Goal: Task Accomplishment & Management: Complete application form

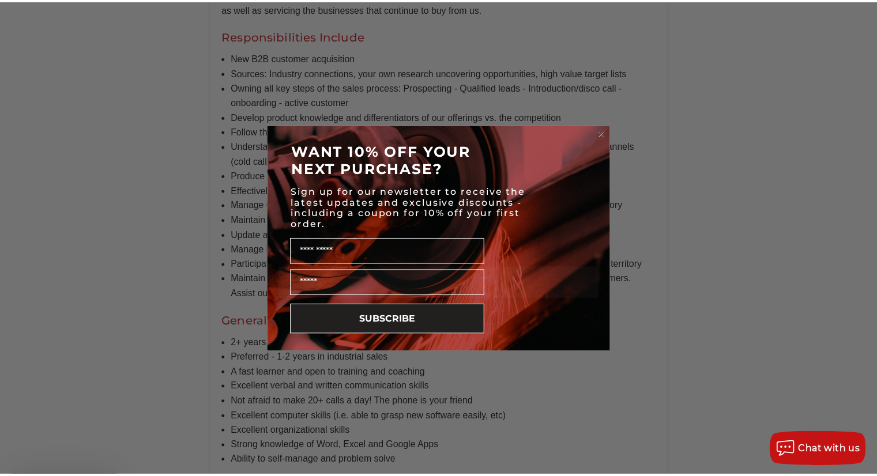
scroll to position [807, 0]
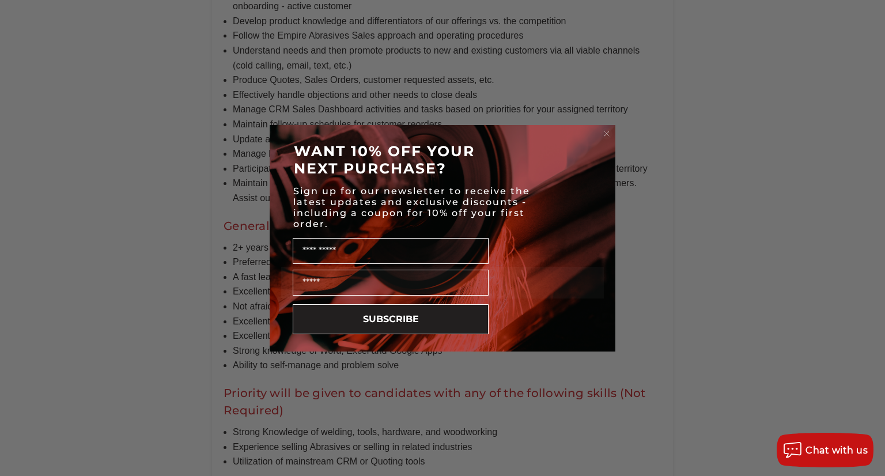
click at [607, 131] on icon "Close dialog" at bounding box center [607, 134] width 12 height 12
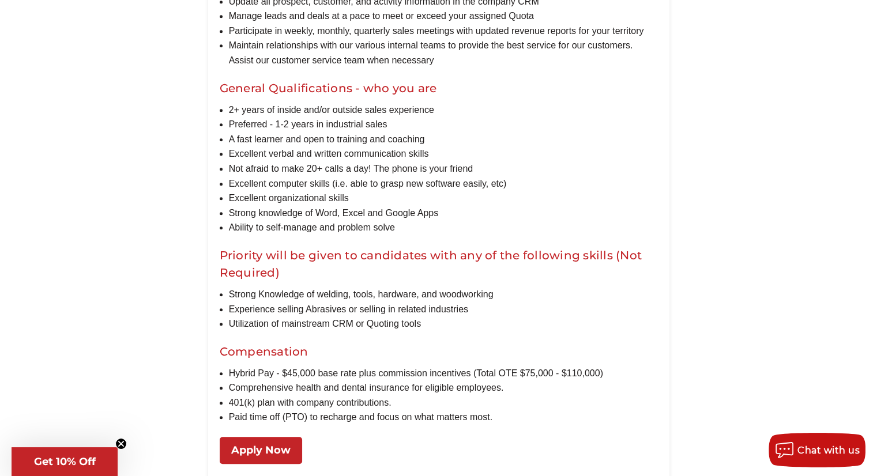
scroll to position [1095, 0]
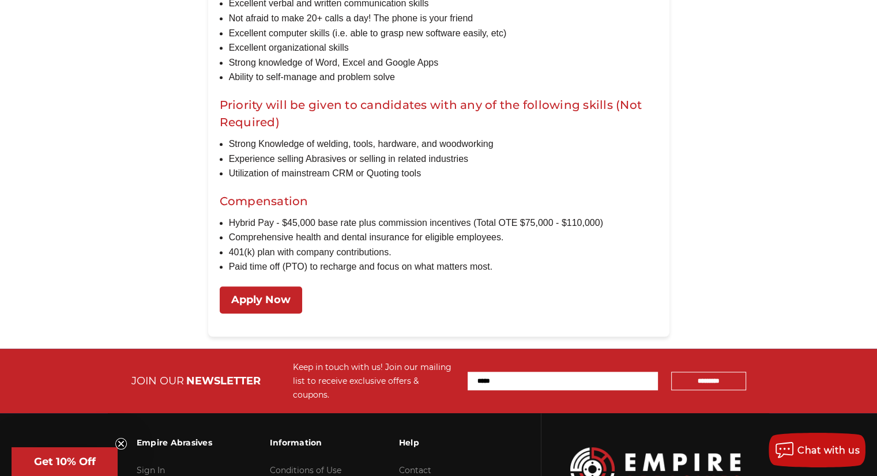
click at [262, 313] on link "Apply Now" at bounding box center [261, 299] width 82 height 27
